Goal: Task Accomplishment & Management: Complete application form

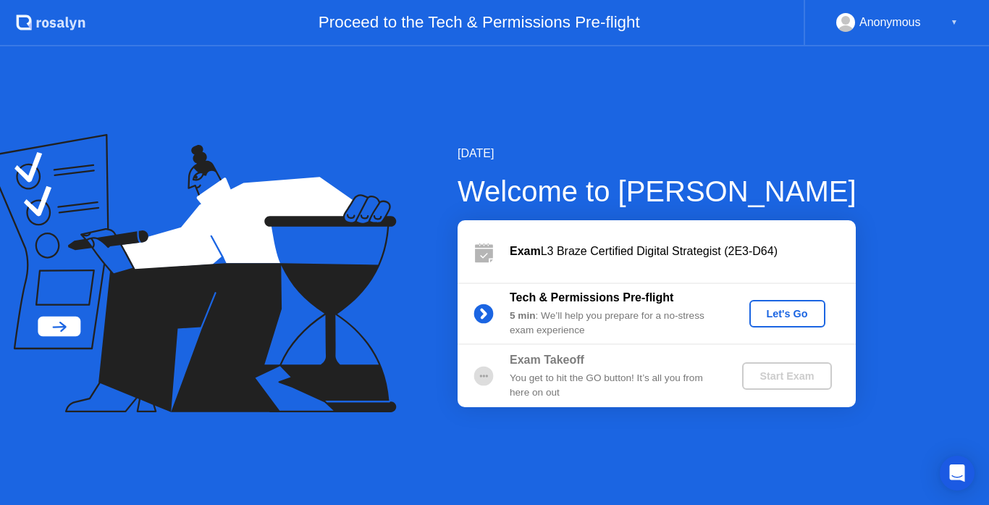
click at [786, 316] on div "Let's Go" at bounding box center [787, 314] width 64 height 12
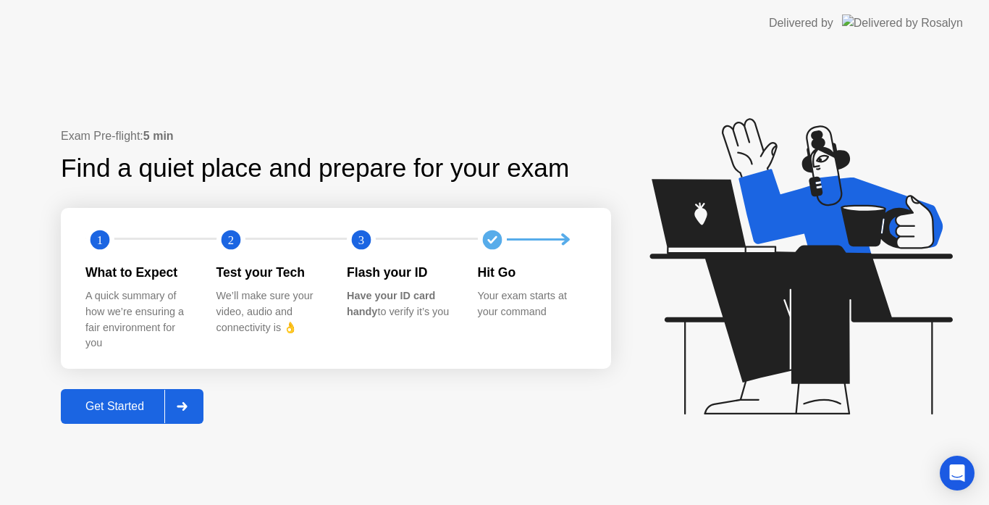
click at [111, 410] on div "Get Started" at bounding box center [114, 406] width 99 height 13
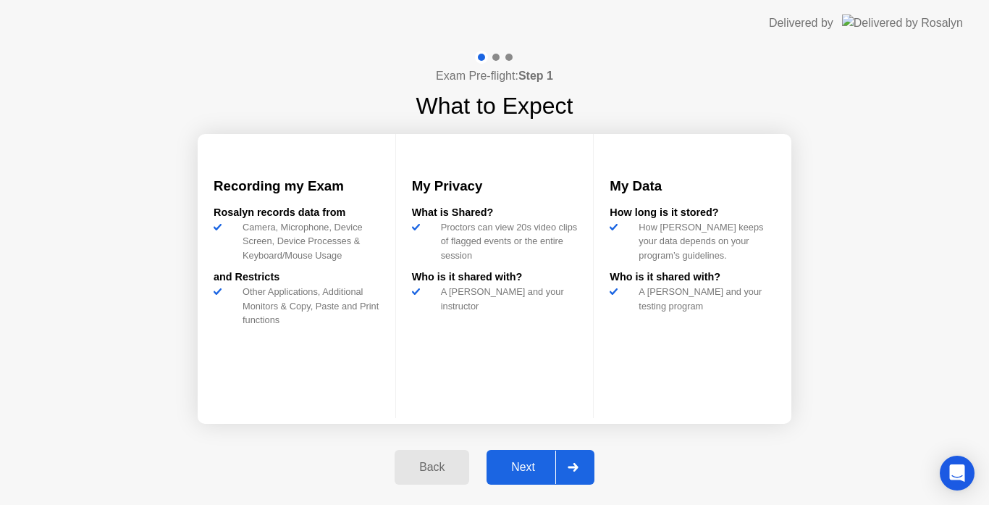
click at [505, 473] on div "Next" at bounding box center [523, 466] width 64 height 13
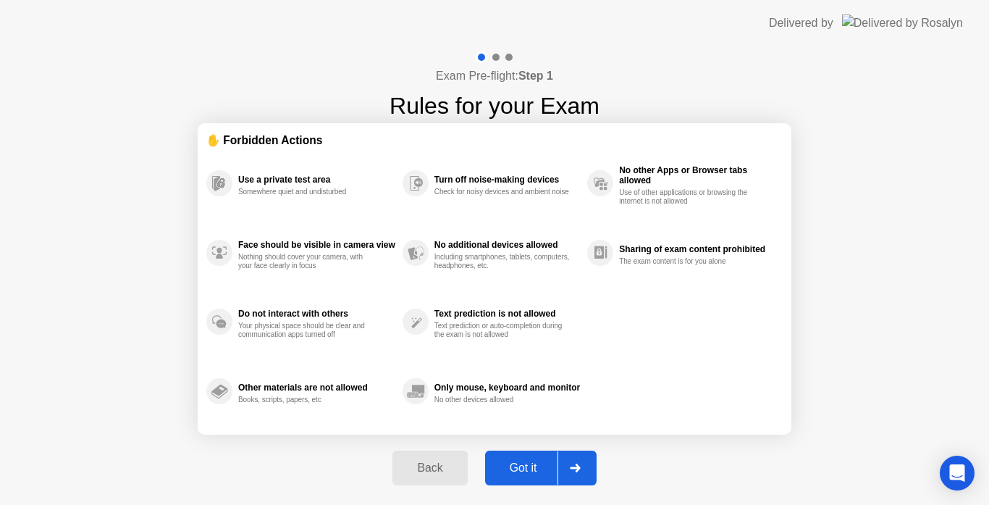
click at [530, 473] on div "Got it" at bounding box center [523, 467] width 68 height 13
select select "**********"
select select "*******"
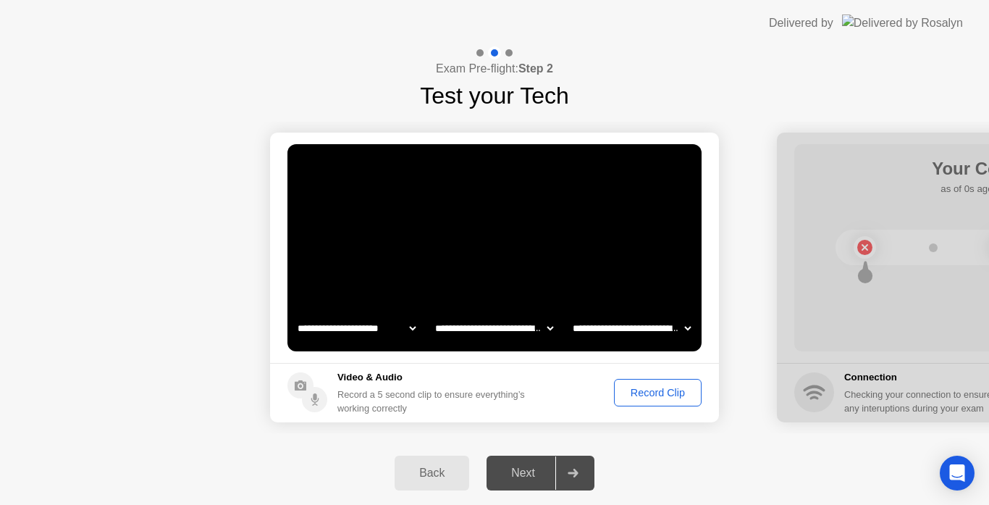
click at [639, 392] on div "Record Clip" at bounding box center [657, 393] width 77 height 12
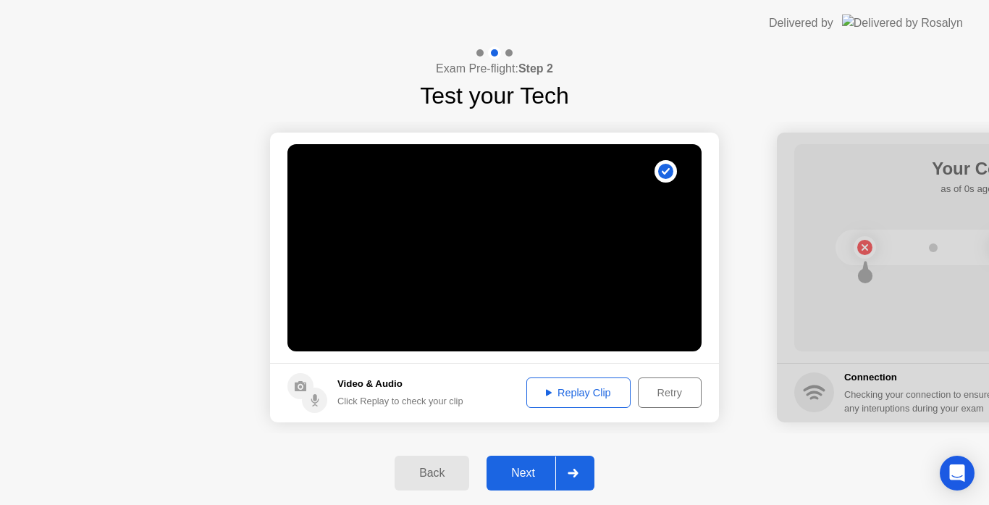
click at [520, 476] on div "Next" at bounding box center [523, 472] width 64 height 13
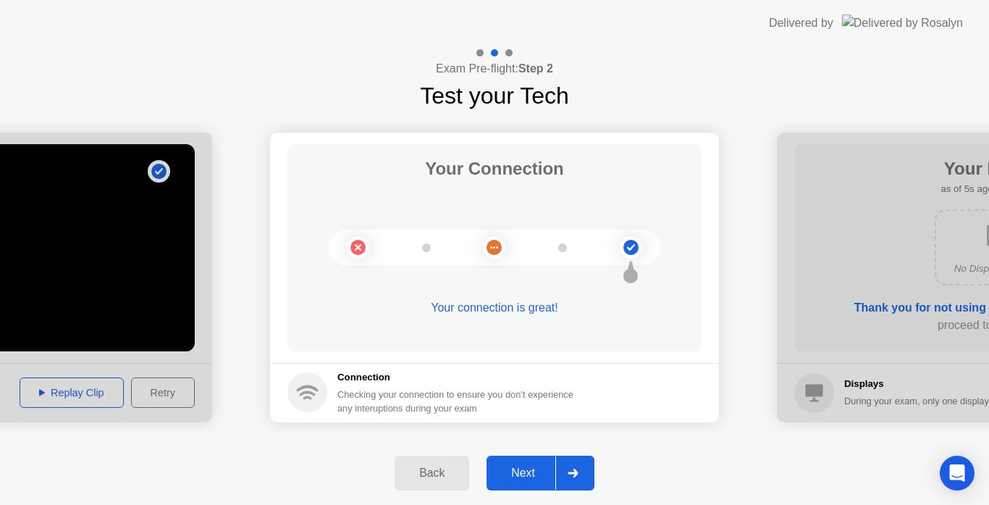
click at [538, 467] on div "Next" at bounding box center [523, 472] width 64 height 13
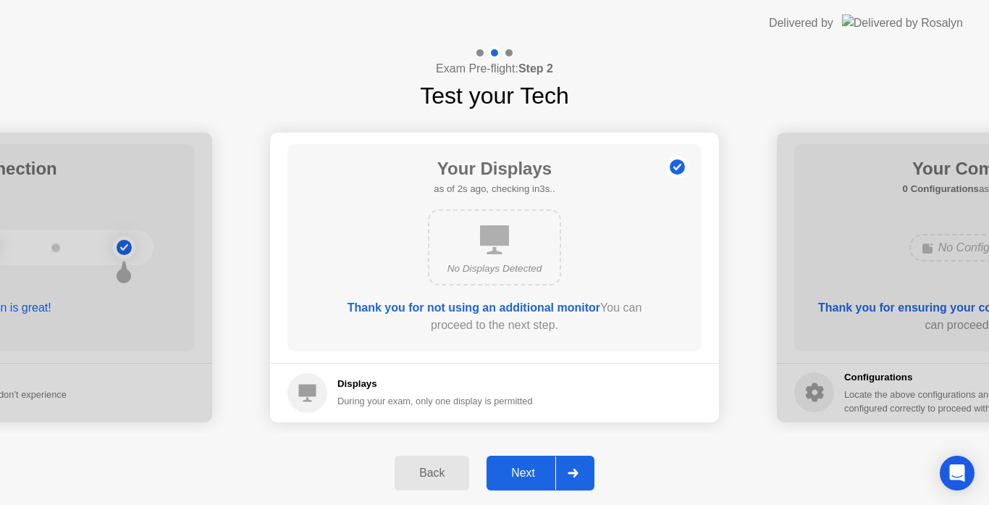
click at [524, 468] on div "Next" at bounding box center [523, 472] width 64 height 13
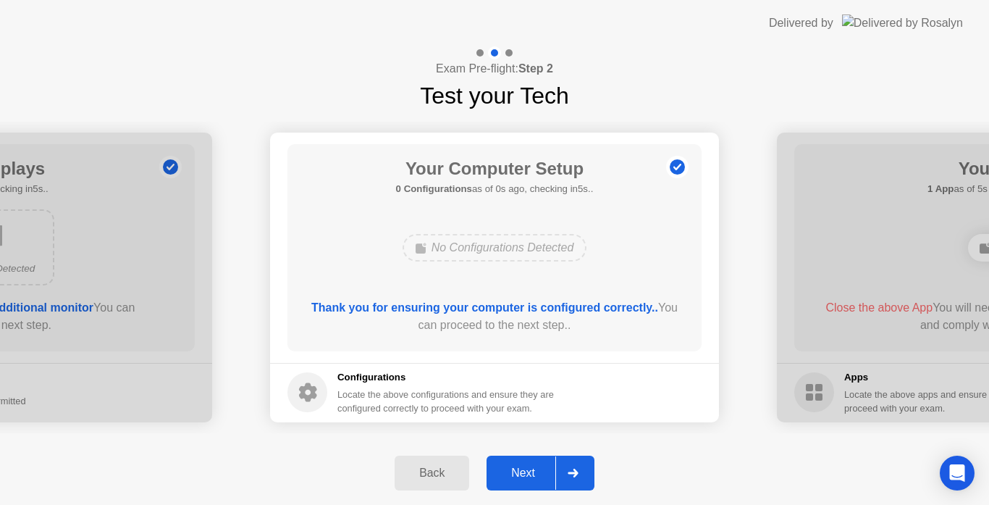
click at [524, 468] on div "Next" at bounding box center [523, 472] width 64 height 13
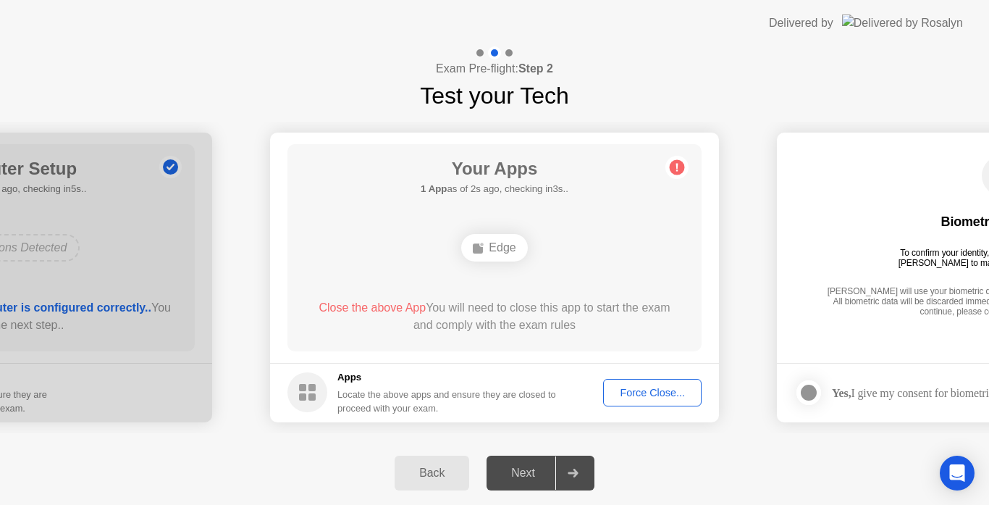
click at [625, 384] on button "Force Close..." at bounding box center [652, 393] width 98 height 28
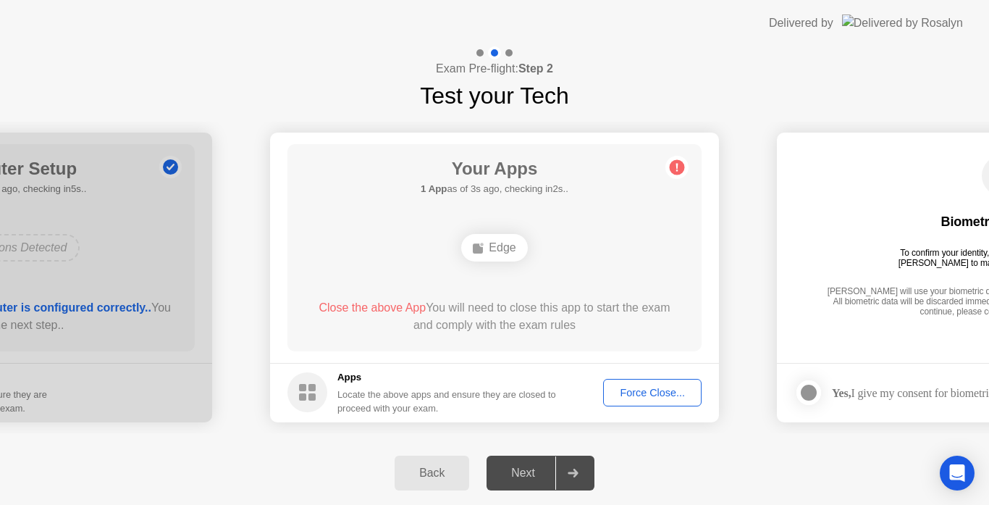
click at [539, 474] on div "Next" at bounding box center [523, 472] width 64 height 13
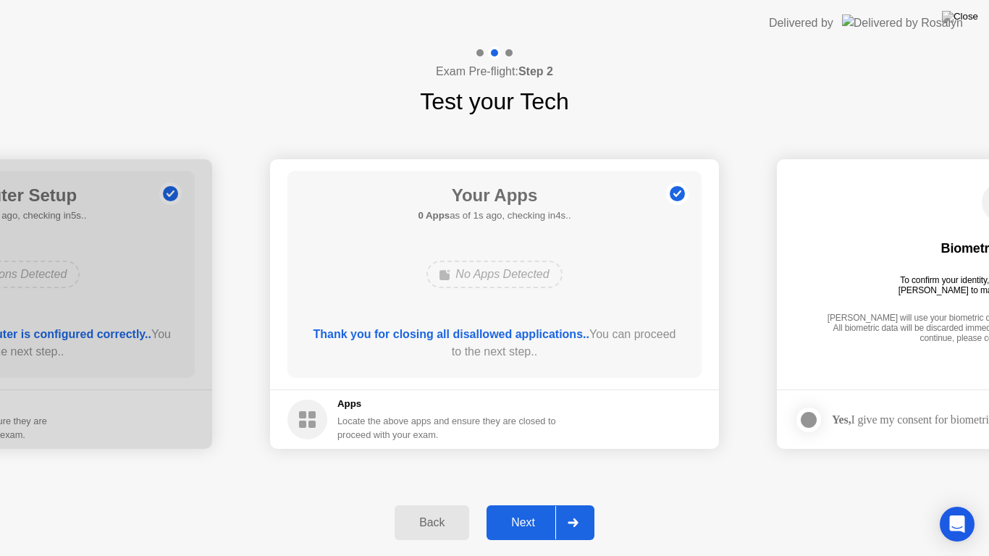
click at [531, 504] on div "Next" at bounding box center [523, 522] width 64 height 13
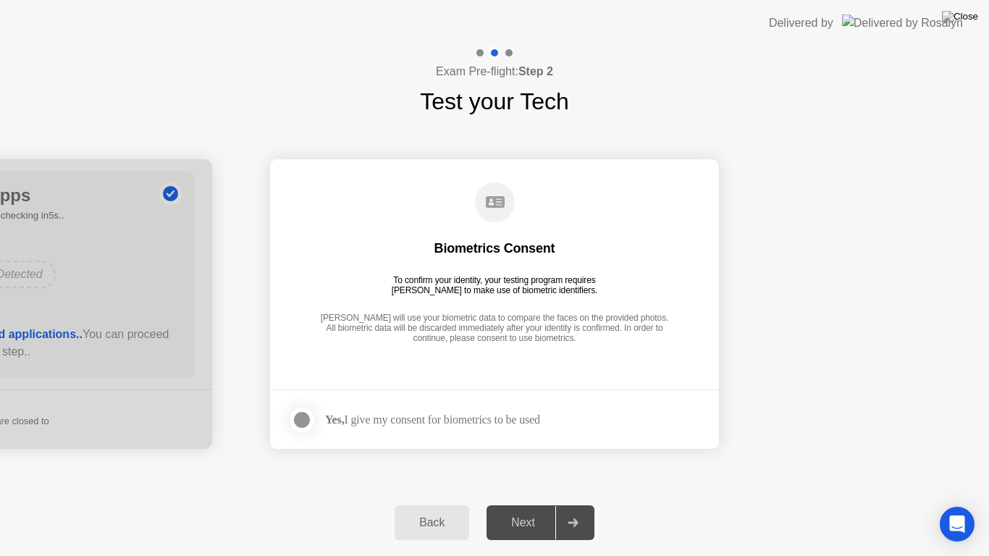
click at [303, 421] on div at bounding box center [301, 419] width 17 height 17
click at [542, 504] on div "Next" at bounding box center [523, 522] width 64 height 13
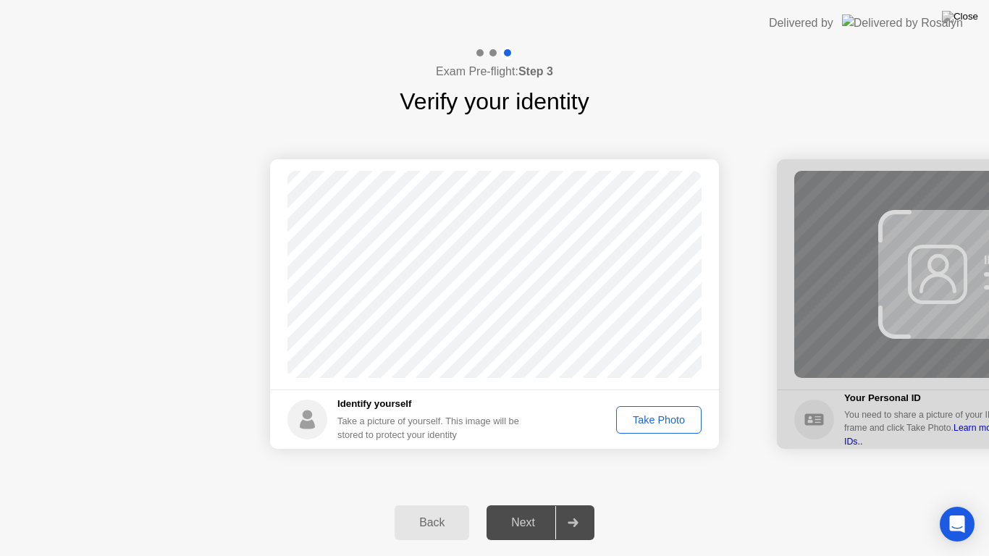
click at [653, 420] on div "Take Photo" at bounding box center [658, 420] width 75 height 12
click at [539, 504] on div "Next" at bounding box center [523, 522] width 64 height 13
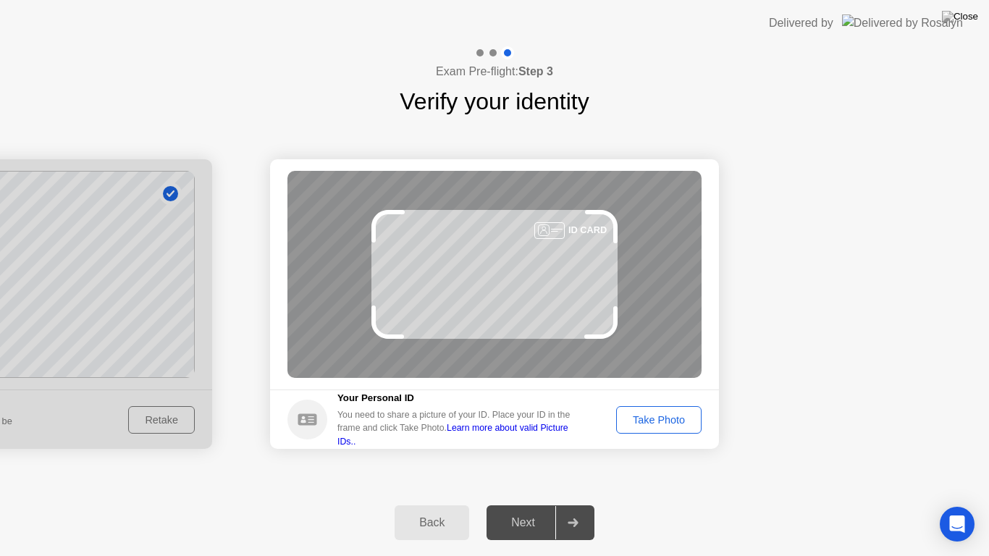
click at [639, 429] on button "Take Photo" at bounding box center [658, 420] width 85 height 28
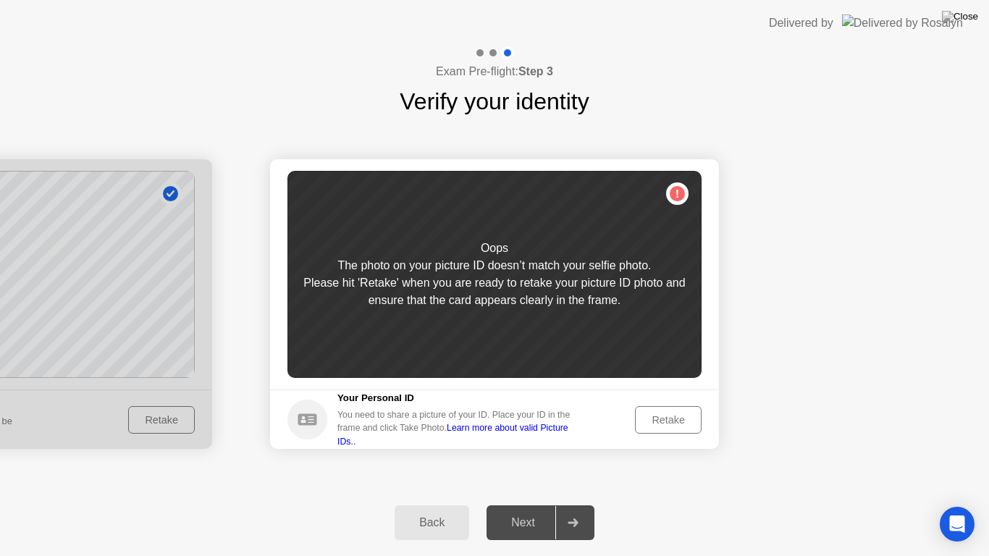
click at [673, 421] on div "Retake" at bounding box center [668, 420] width 56 height 12
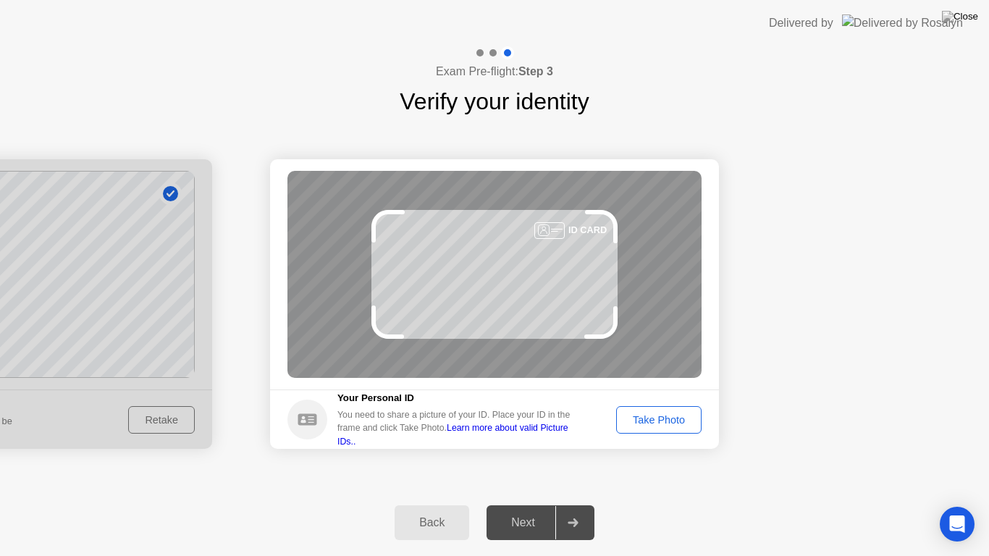
click at [673, 421] on div "Take Photo" at bounding box center [658, 420] width 75 height 12
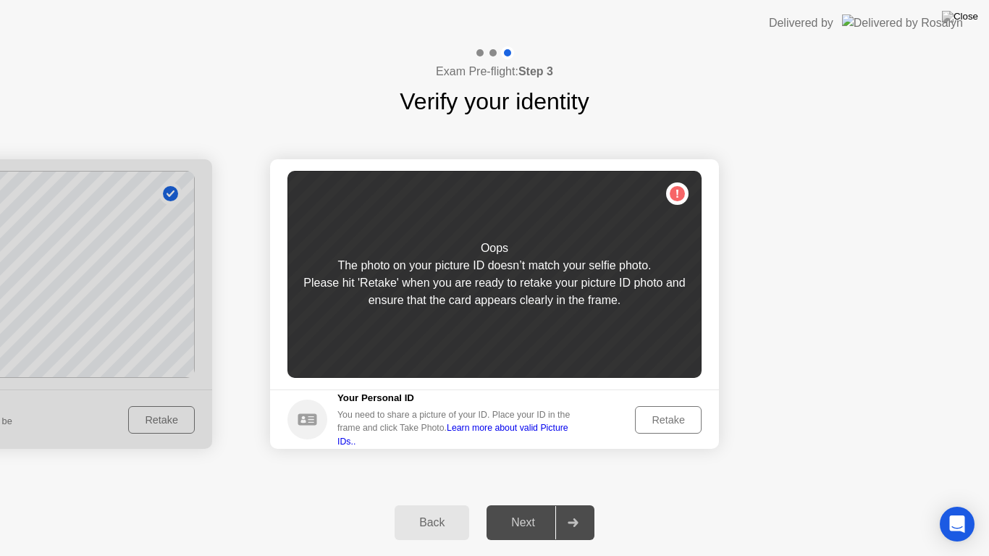
click at [673, 421] on div "Retake" at bounding box center [668, 420] width 56 height 12
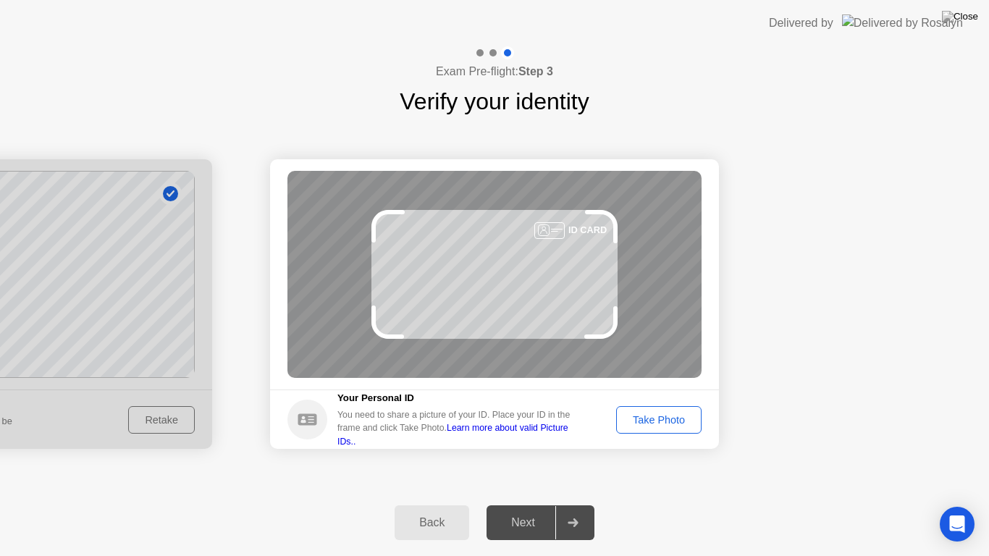
click at [673, 421] on div "Take Photo" at bounding box center [658, 420] width 75 height 12
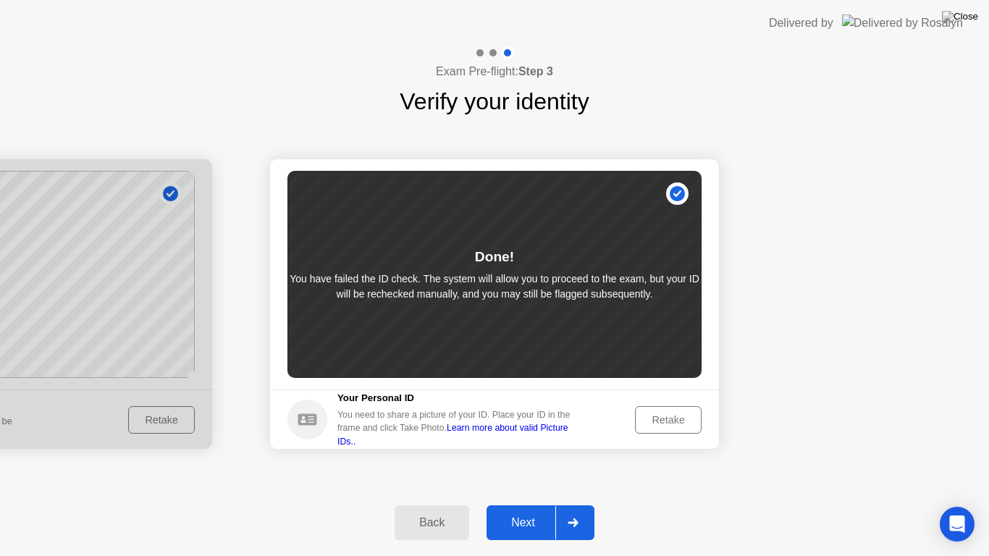
click at [532, 504] on button "Next" at bounding box center [540, 522] width 108 height 35
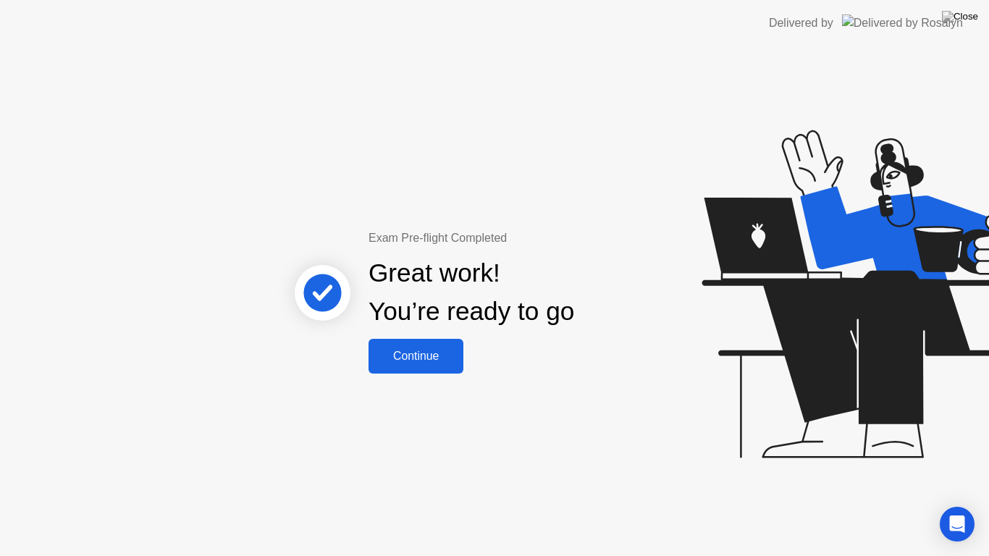
click at [435, 361] on div "Continue" at bounding box center [416, 356] width 86 height 13
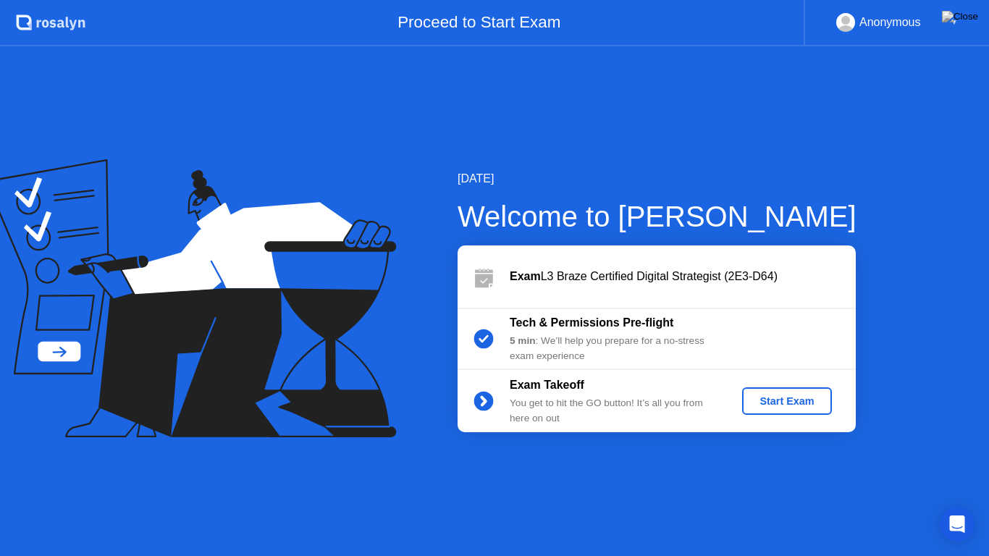
click at [822, 401] on div "Start Exam" at bounding box center [786, 401] width 77 height 12
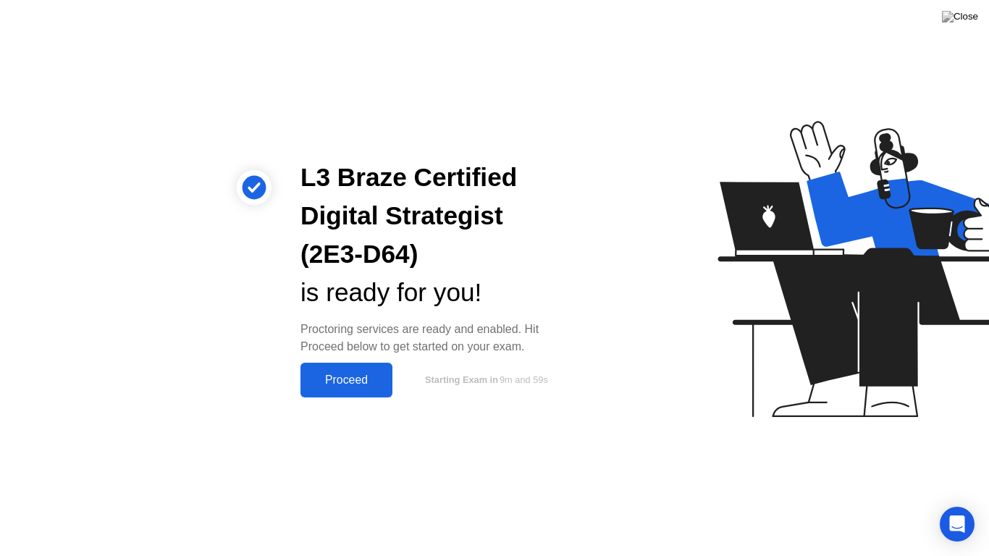
click at [346, 374] on div "Proceed" at bounding box center [346, 380] width 83 height 13
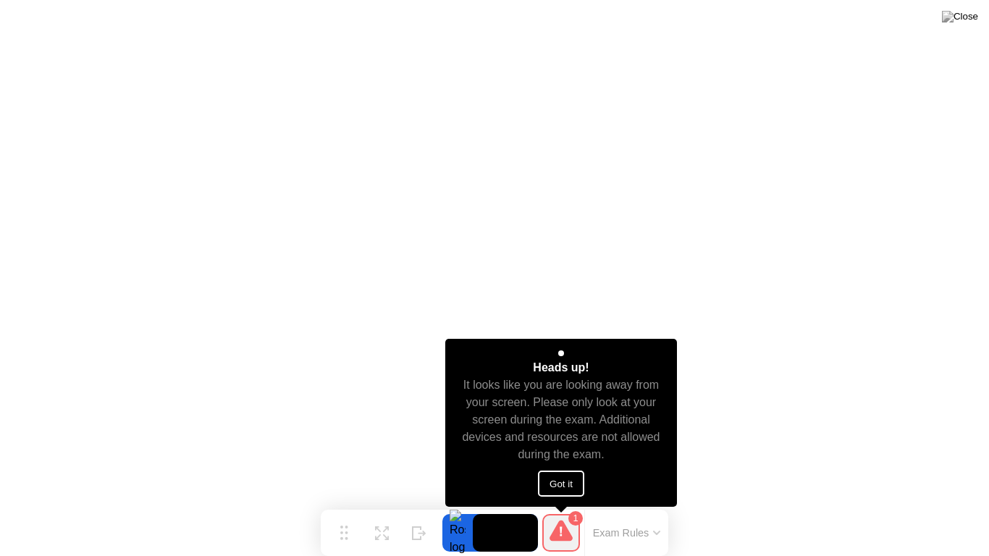
click at [560, 484] on button "Got it" at bounding box center [561, 484] width 46 height 26
